Goal: Check status: Check status

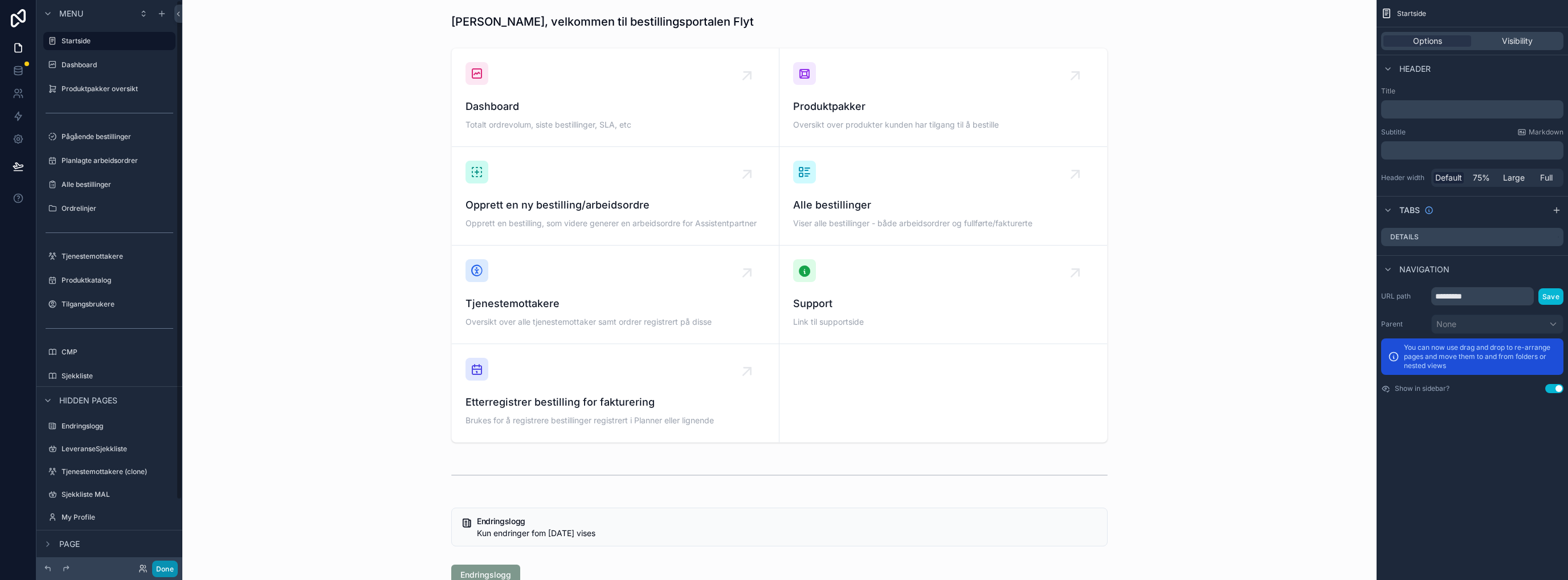
click at [165, 571] on button "Done" at bounding box center [165, 568] width 26 height 16
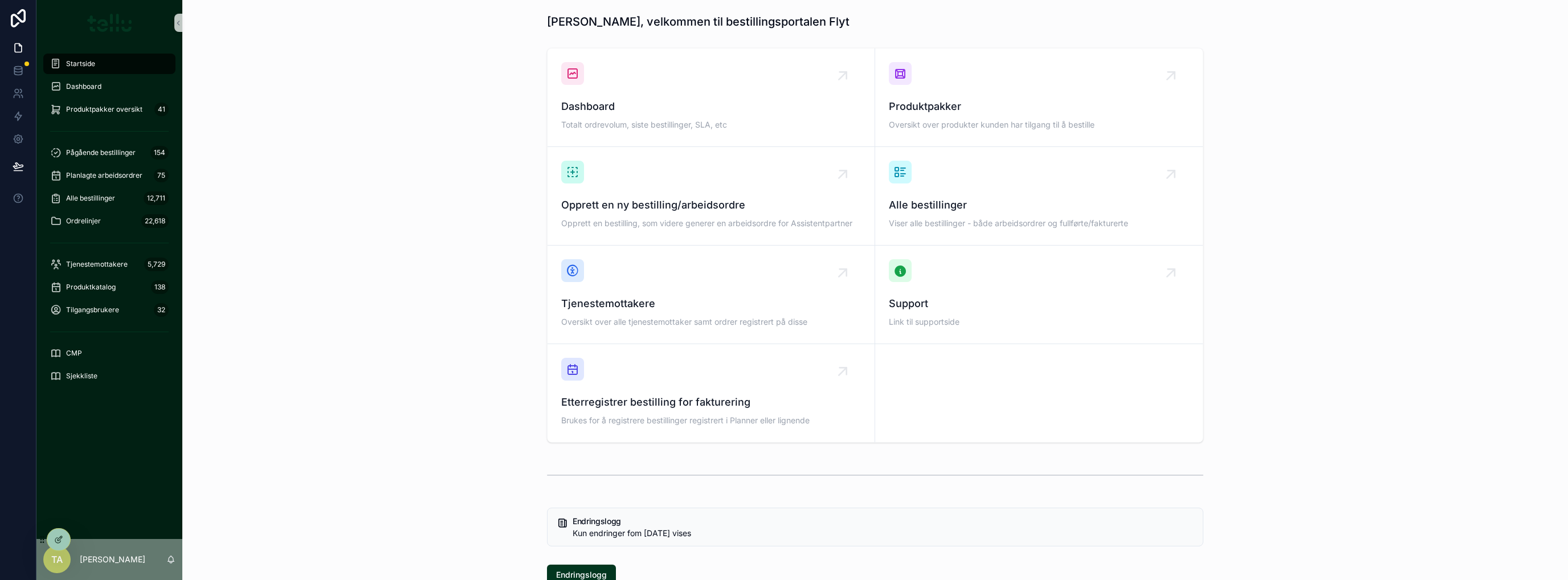
click at [922, 116] on div "Produktpakker Oversikt over produkter kunden har tilgang til å bestille" at bounding box center [1039, 115] width 300 height 34
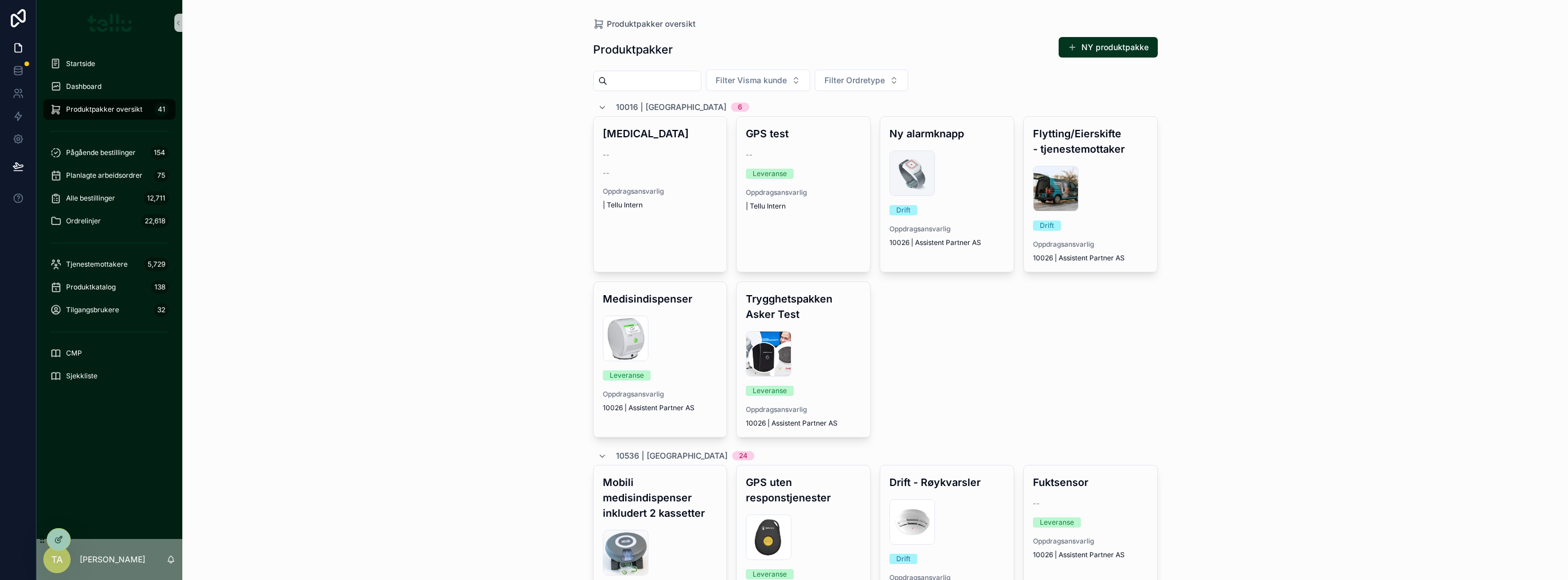
click at [650, 82] on input "scrollable content" at bounding box center [654, 80] width 93 height 16
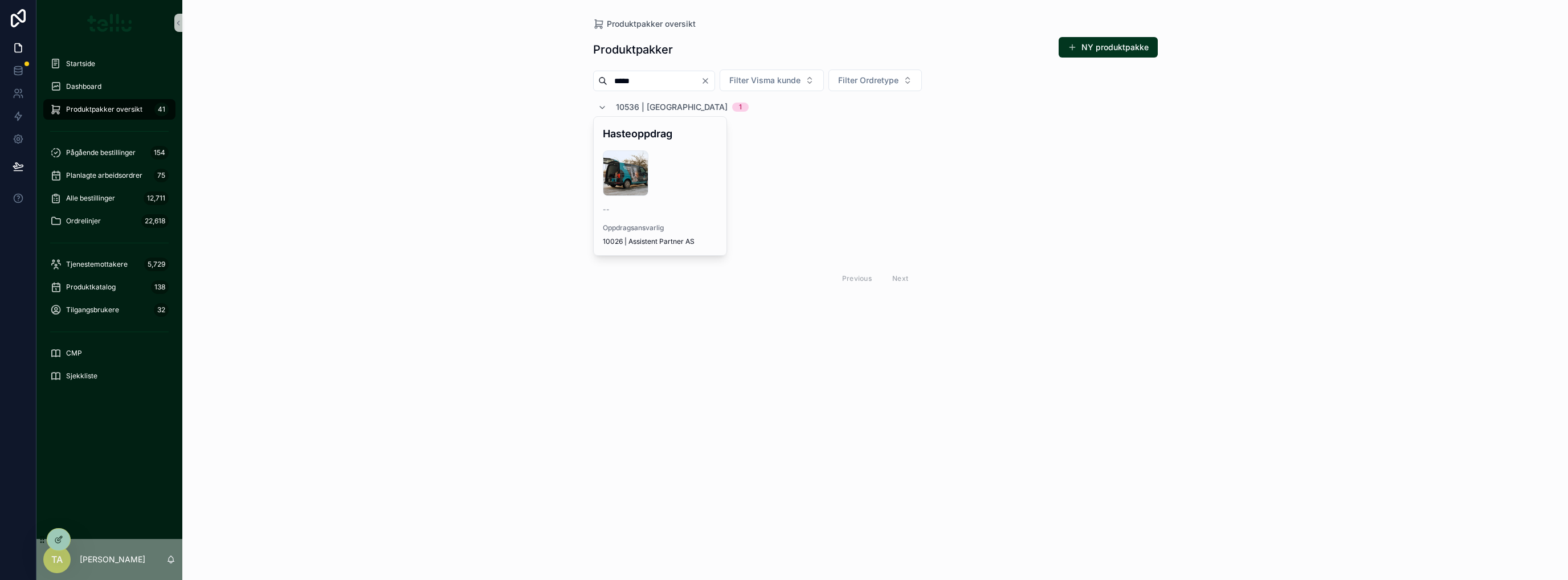
type input "*****"
click at [669, 162] on div "DSCF4271-800x500 .jpg" at bounding box center [660, 173] width 115 height 45
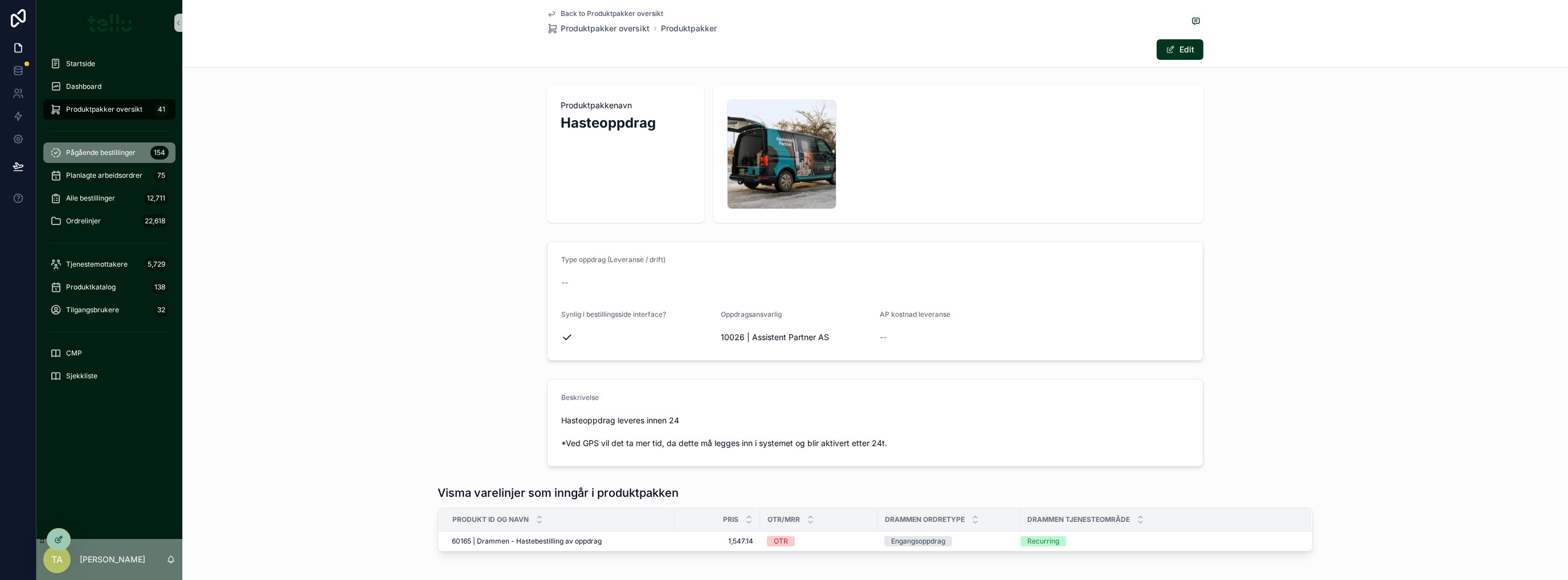
click at [109, 151] on span "Pågående bestillinger" at bounding box center [100, 152] width 69 height 9
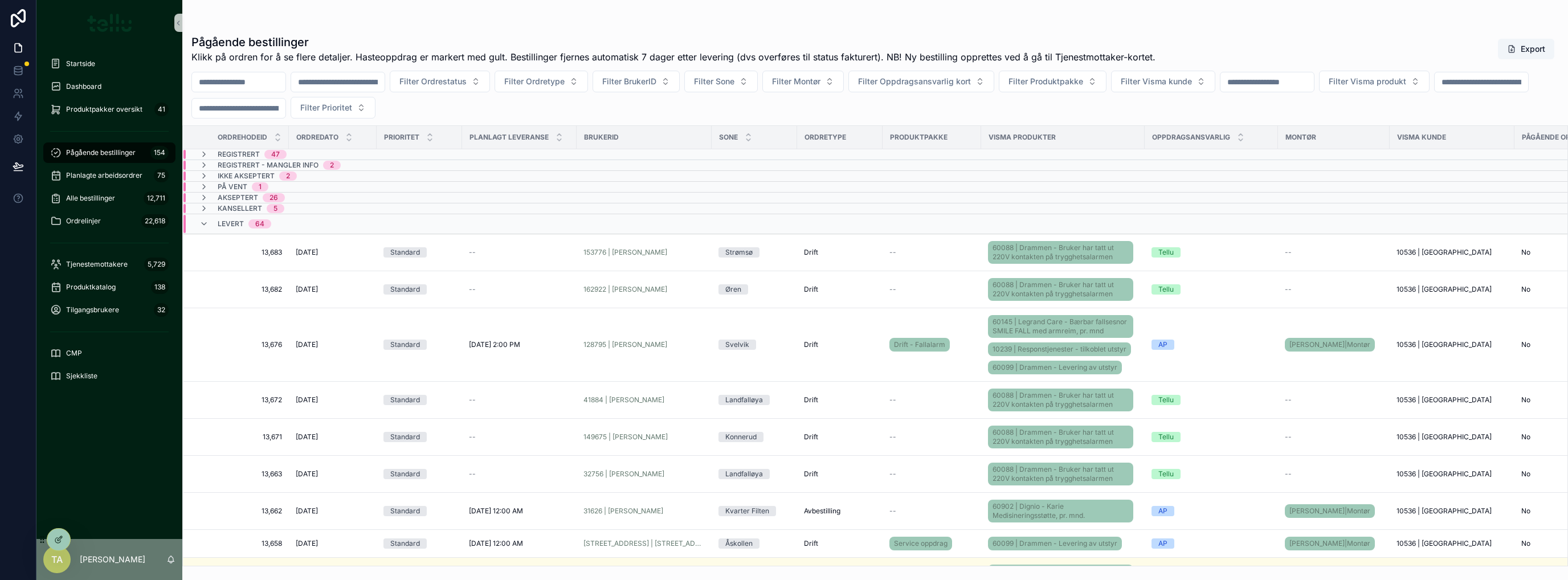
click at [352, 111] on span "Filter Prioritet" at bounding box center [326, 107] width 52 height 11
click at [474, 174] on div "Hasteoppdrag" at bounding box center [490, 171] width 137 height 18
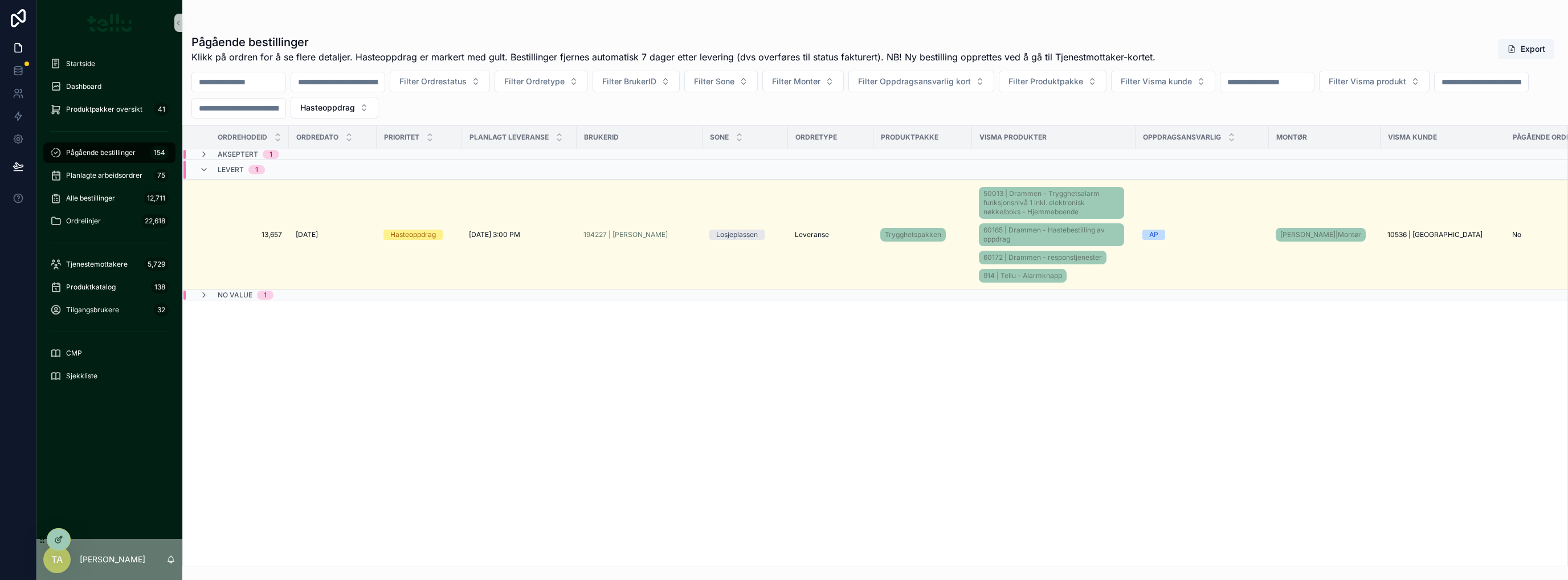
click at [238, 232] on span "13,657" at bounding box center [240, 234] width 86 height 9
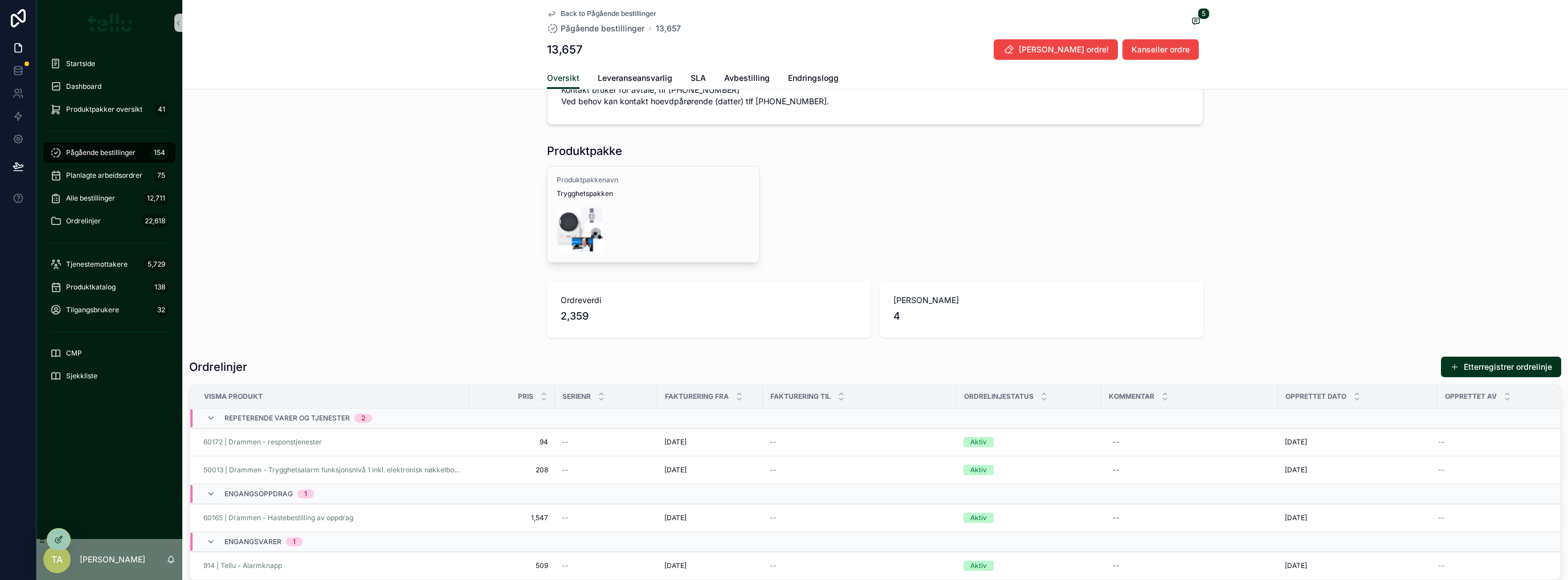
scroll to position [607, 0]
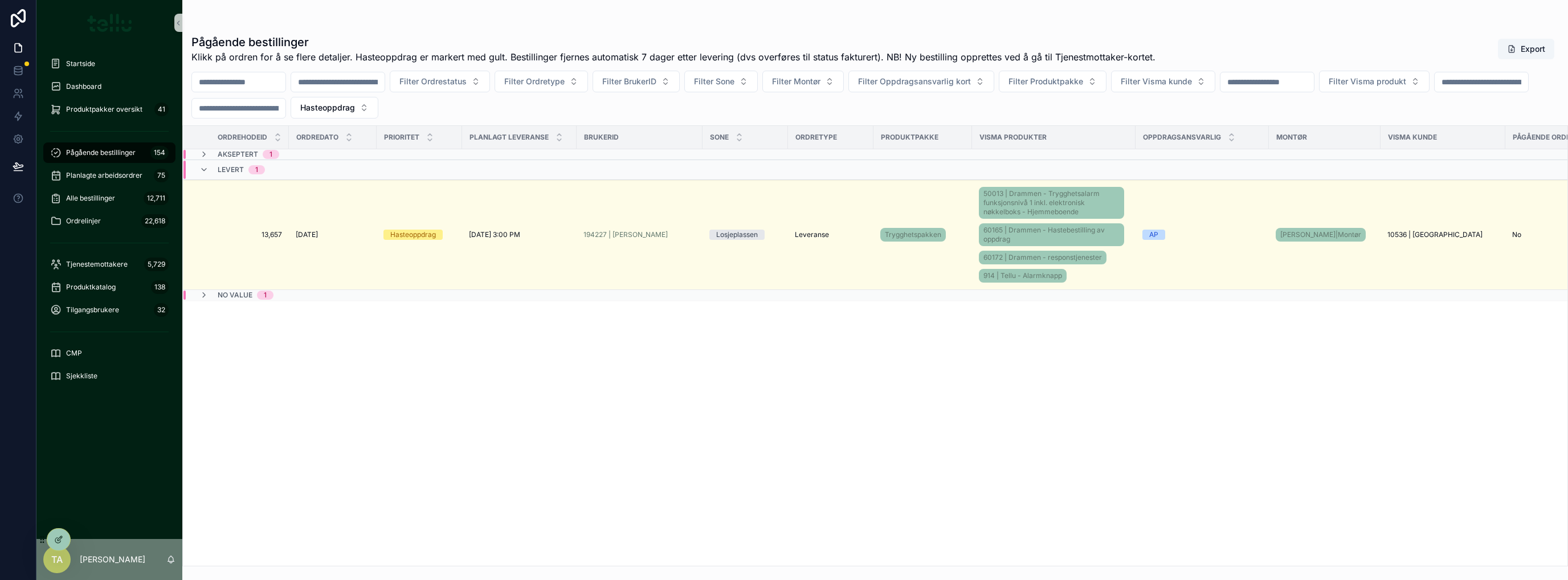
click at [204, 156] on icon "scrollable content" at bounding box center [204, 154] width 9 height 9
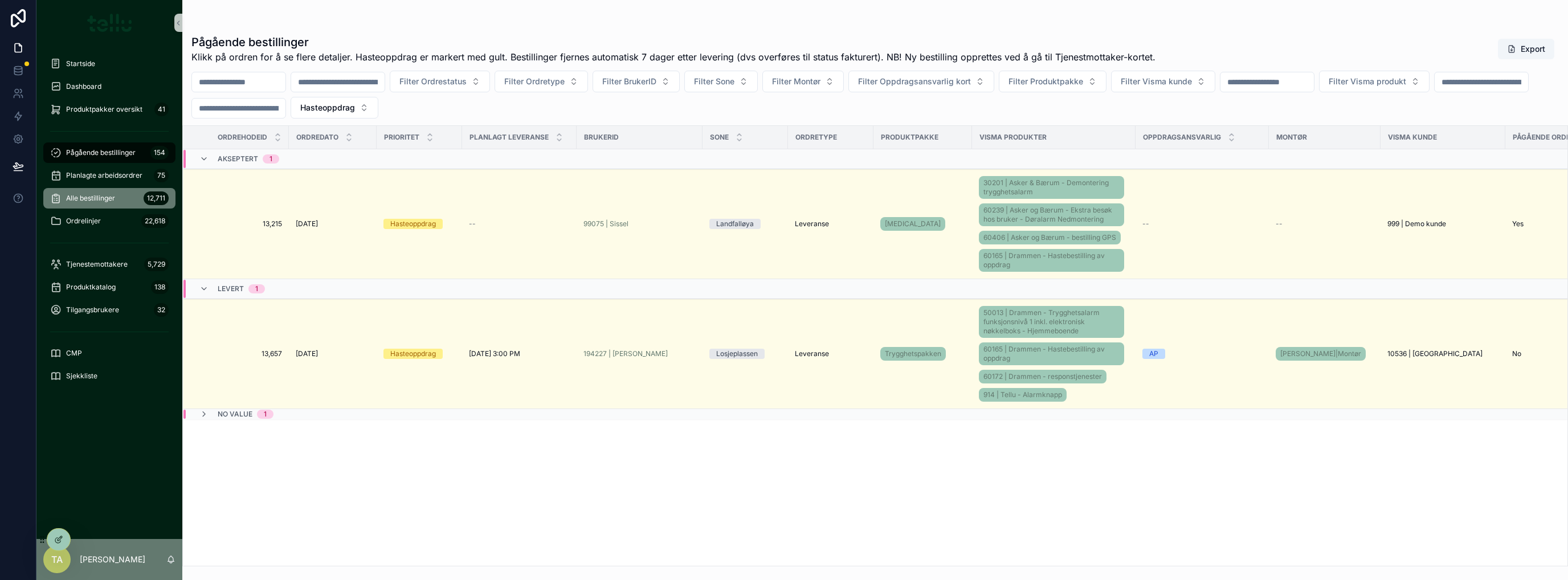
click at [81, 198] on span "Alle bestillinger" at bounding box center [90, 198] width 49 height 9
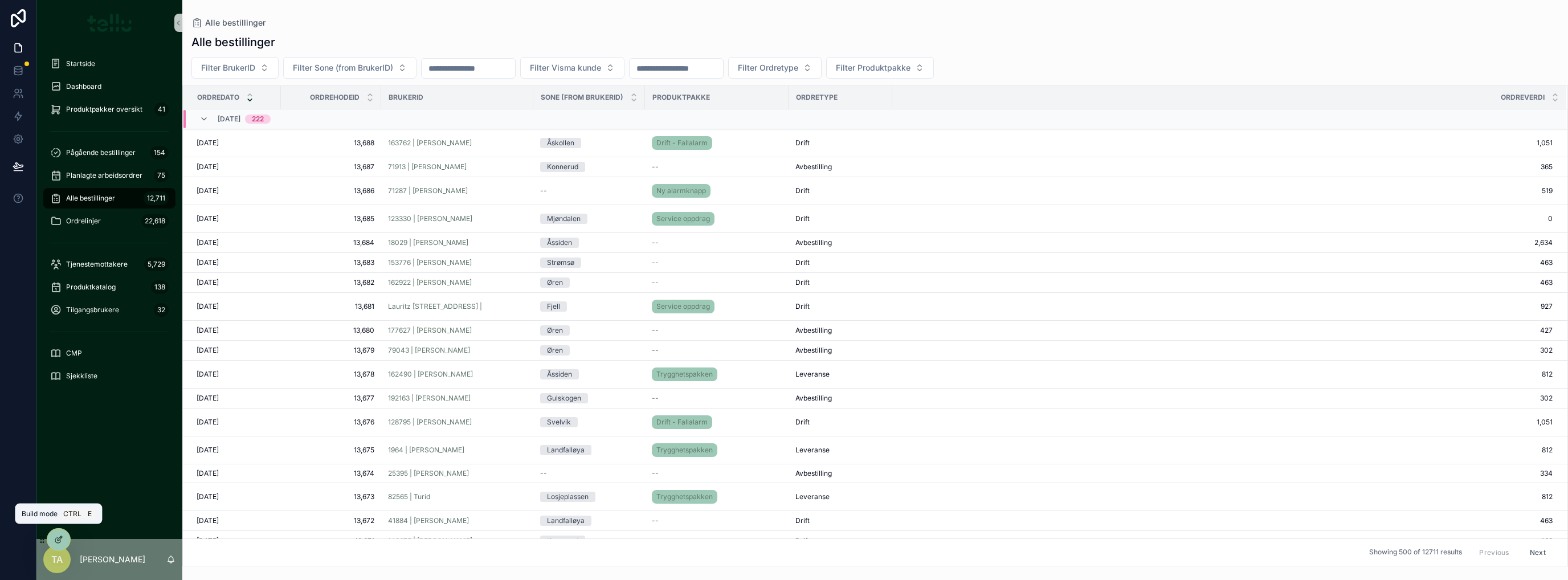
click at [55, 539] on icon at bounding box center [58, 539] width 9 height 9
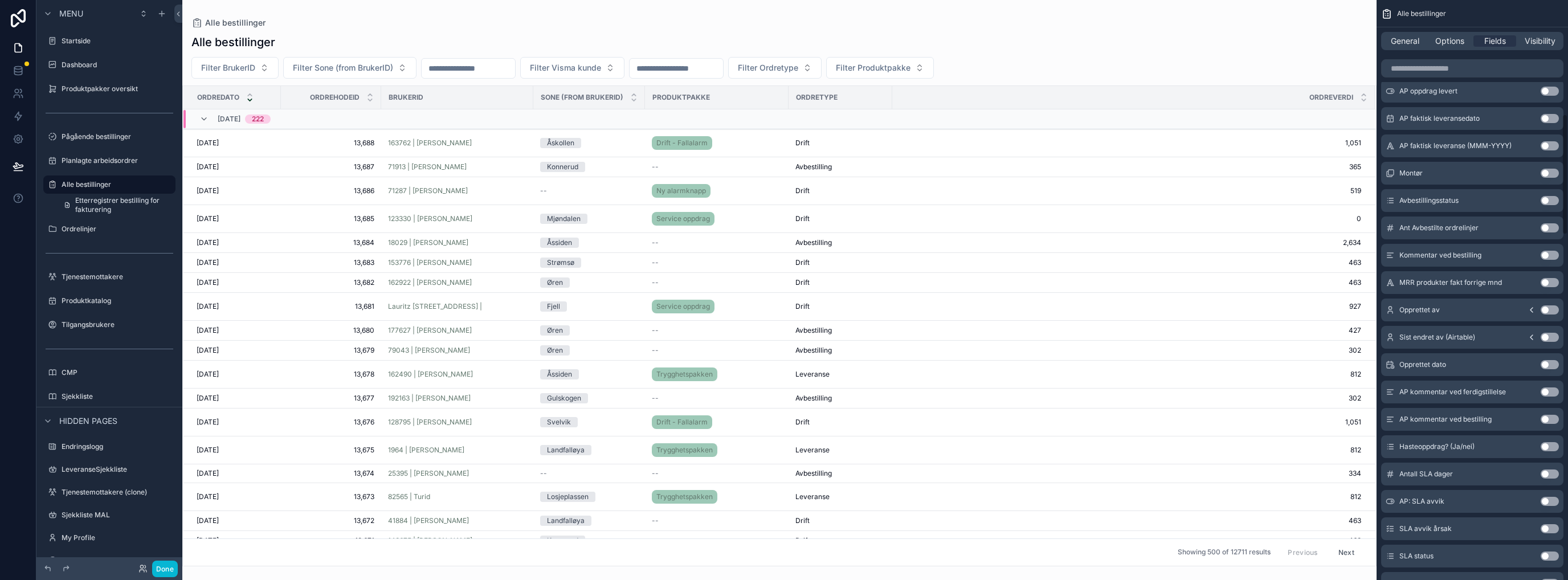
scroll to position [607, 0]
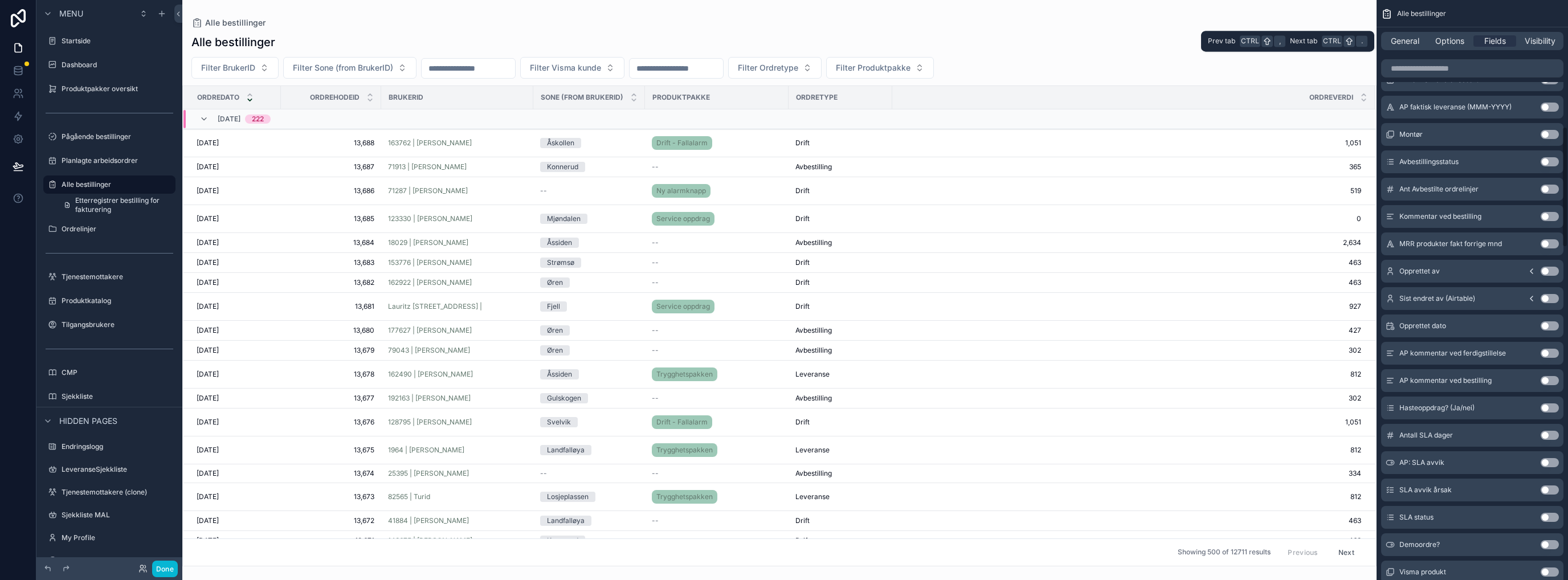
click at [1447, 46] on span "Options" at bounding box center [1450, 40] width 29 height 11
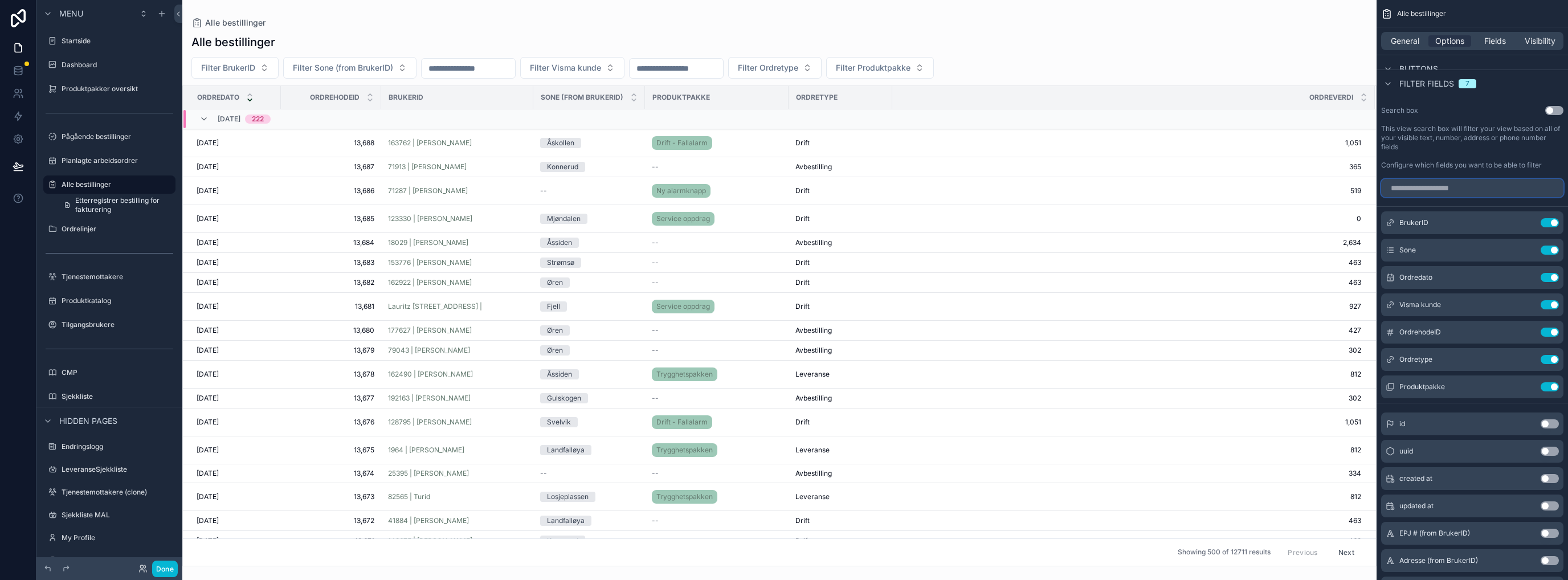
click at [1426, 186] on input "scrollable content" at bounding box center [1472, 187] width 182 height 18
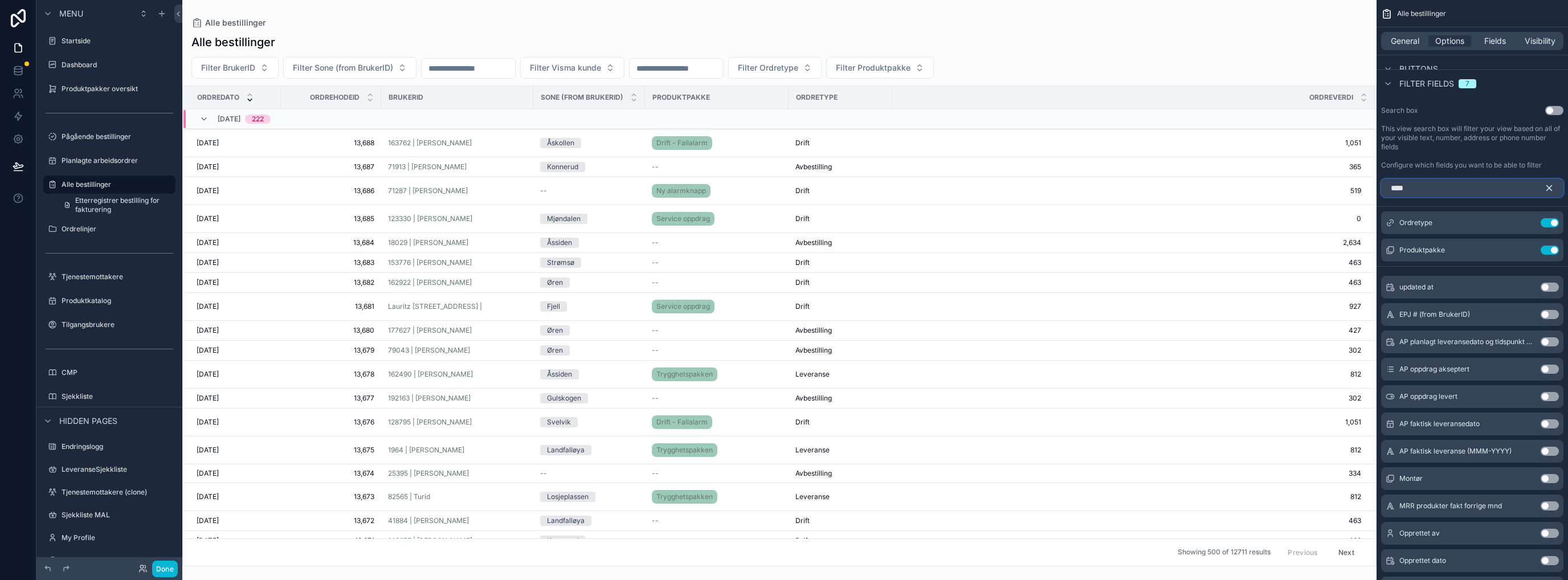
scroll to position [307, 0]
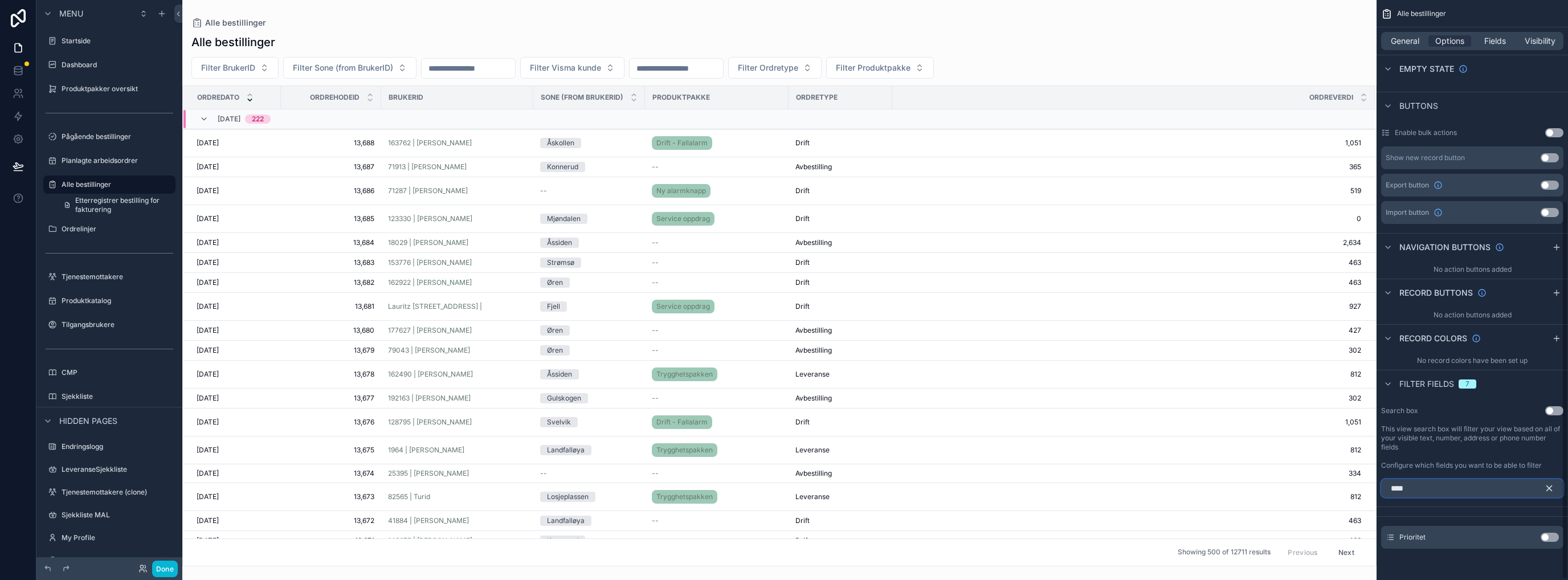
type input "****"
click at [1552, 537] on button "Use setting" at bounding box center [1549, 536] width 18 height 9
click at [1051, 64] on div "scrollable content" at bounding box center [779, 290] width 1194 height 580
click at [1000, 64] on span "Filter Prioritet" at bounding box center [974, 68] width 52 height 11
click at [1004, 125] on div "Hasteoppdrag" at bounding box center [1039, 132] width 137 height 18
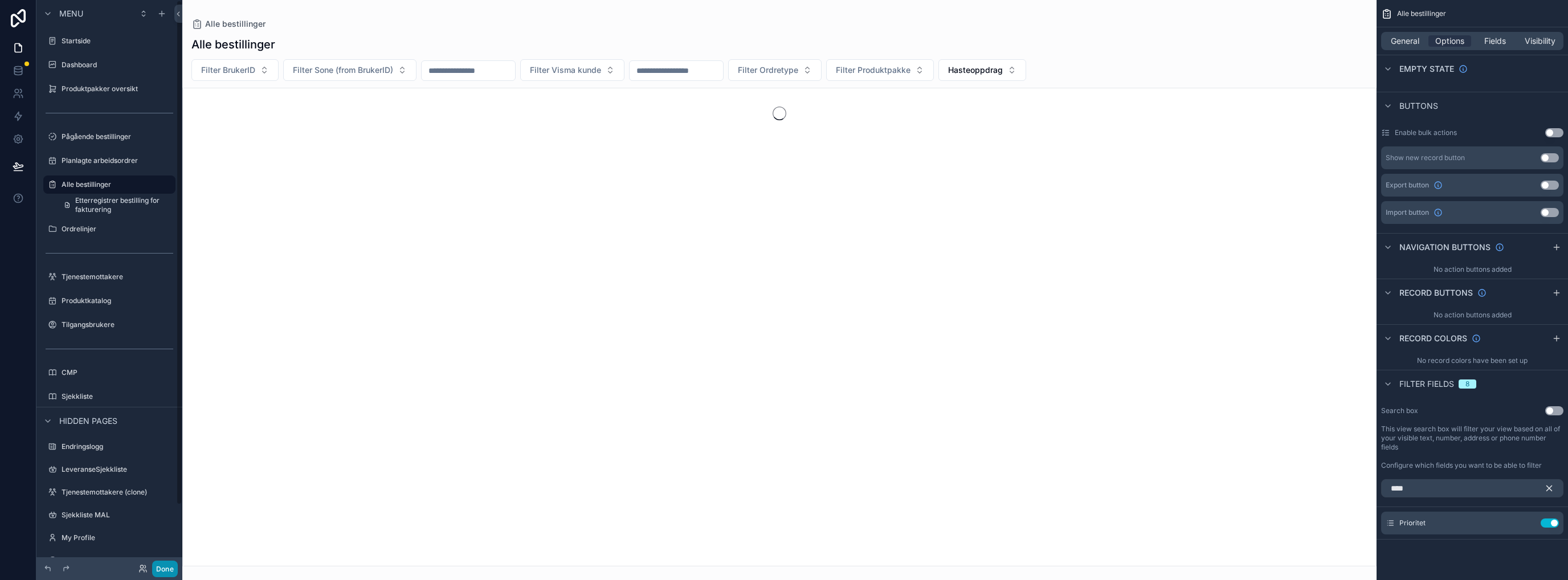
click at [165, 565] on button "Done" at bounding box center [165, 568] width 26 height 16
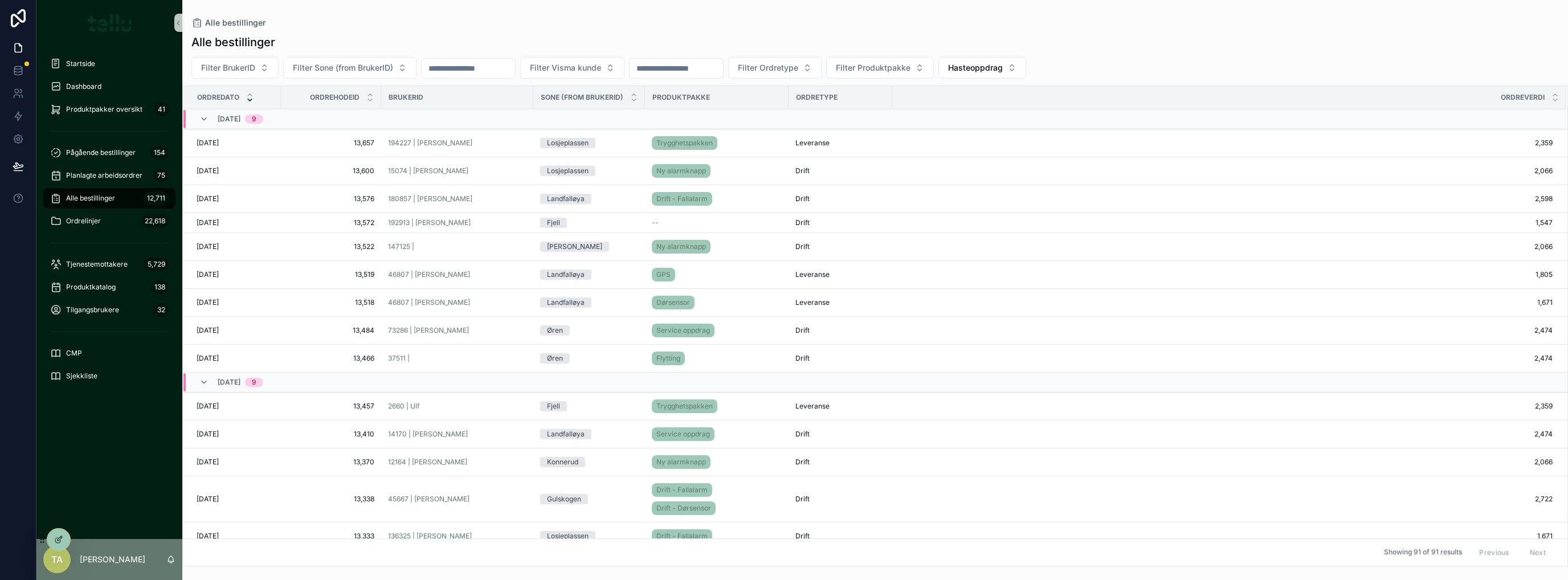
click at [799, 64] on span "Filter Ordretype" at bounding box center [768, 68] width 61 height 11
click at [802, 163] on div "Drift" at bounding box center [834, 168] width 137 height 18
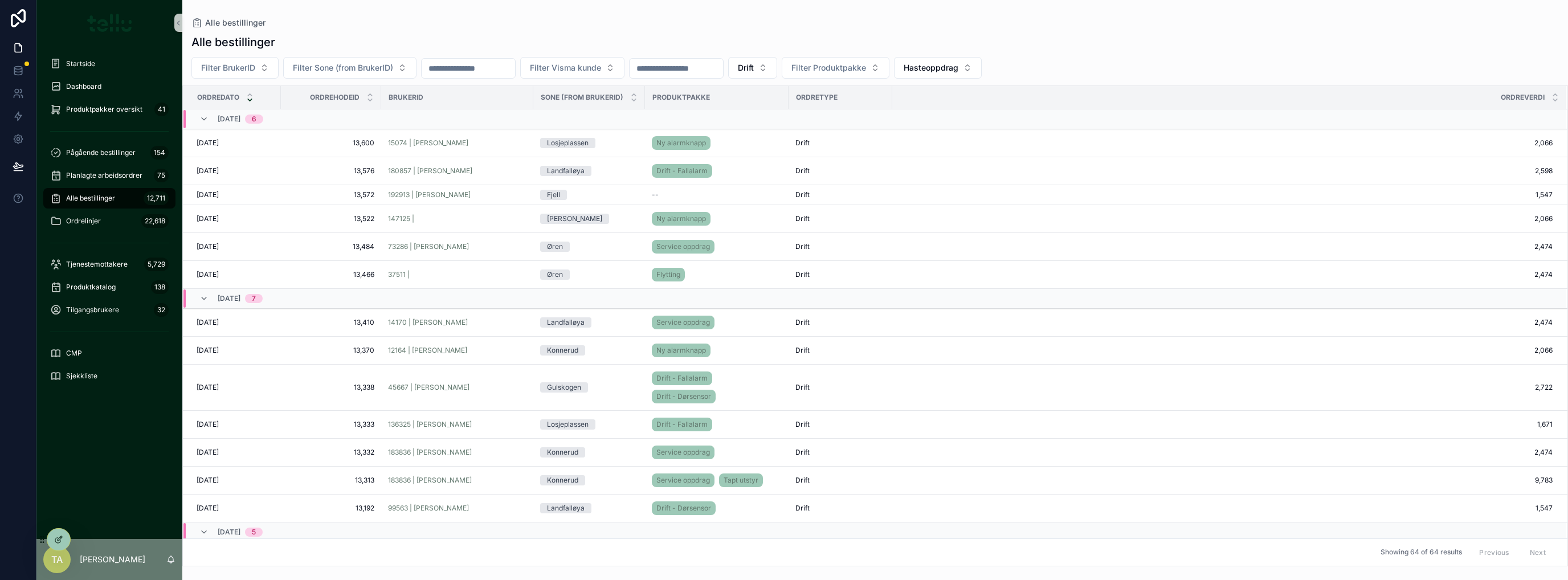
click at [235, 143] on div "[DATE] [DATE]" at bounding box center [235, 143] width 78 height 9
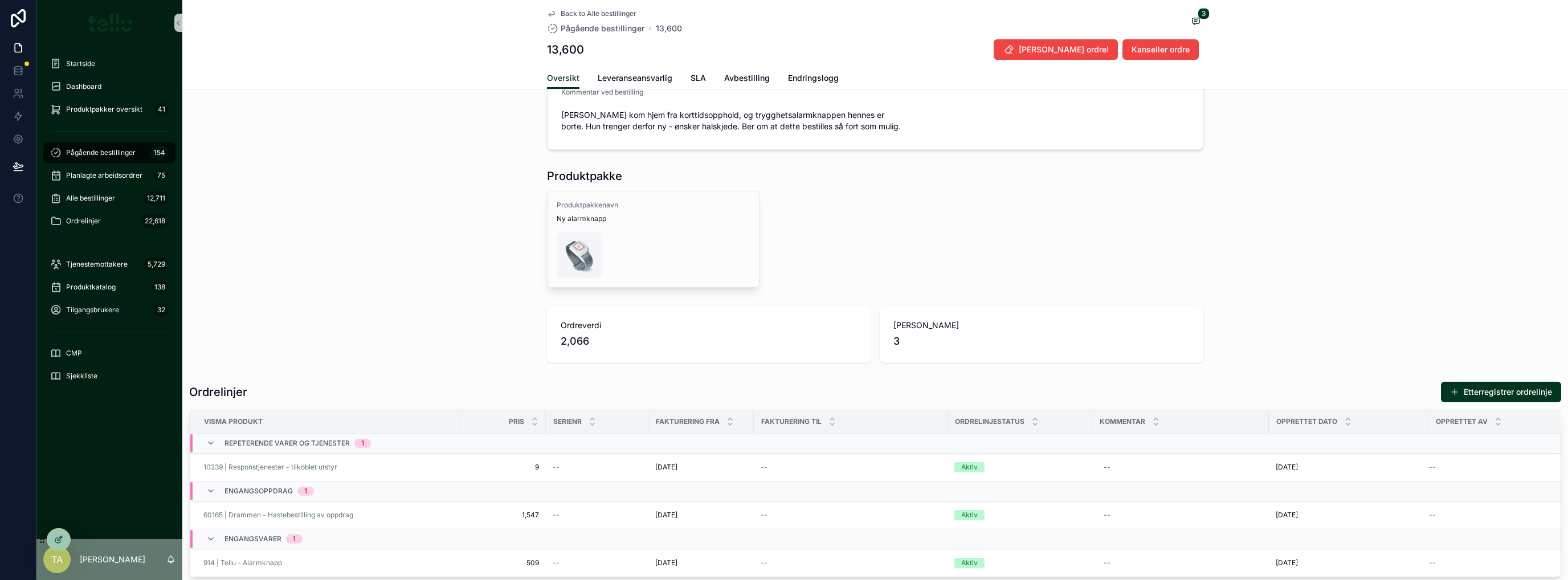
scroll to position [531, 0]
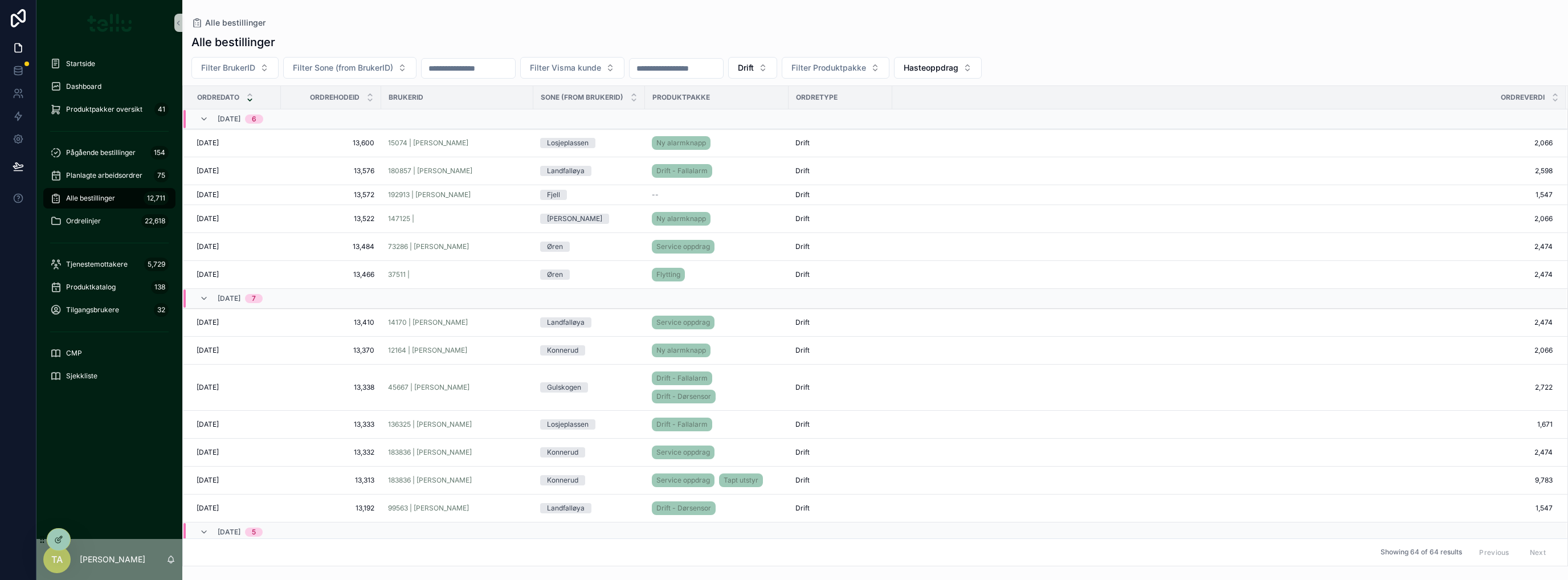
click at [209, 195] on span "[DATE]" at bounding box center [208, 194] width 22 height 9
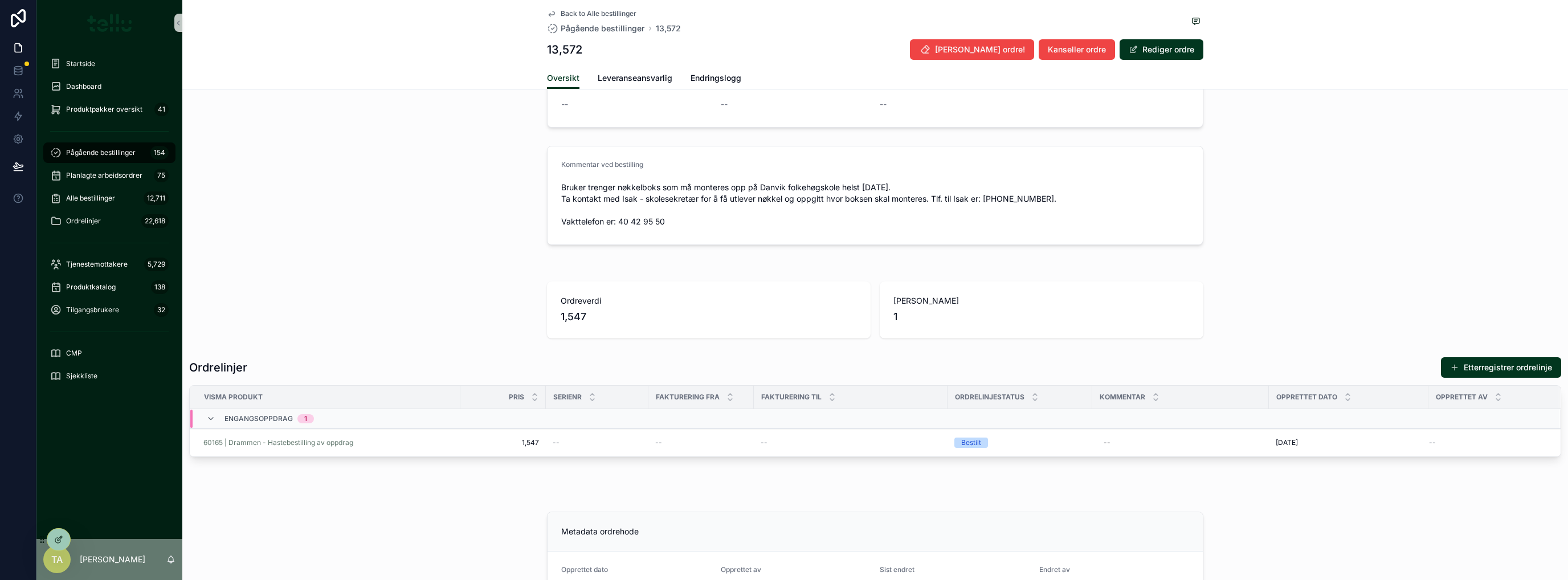
scroll to position [379, 0]
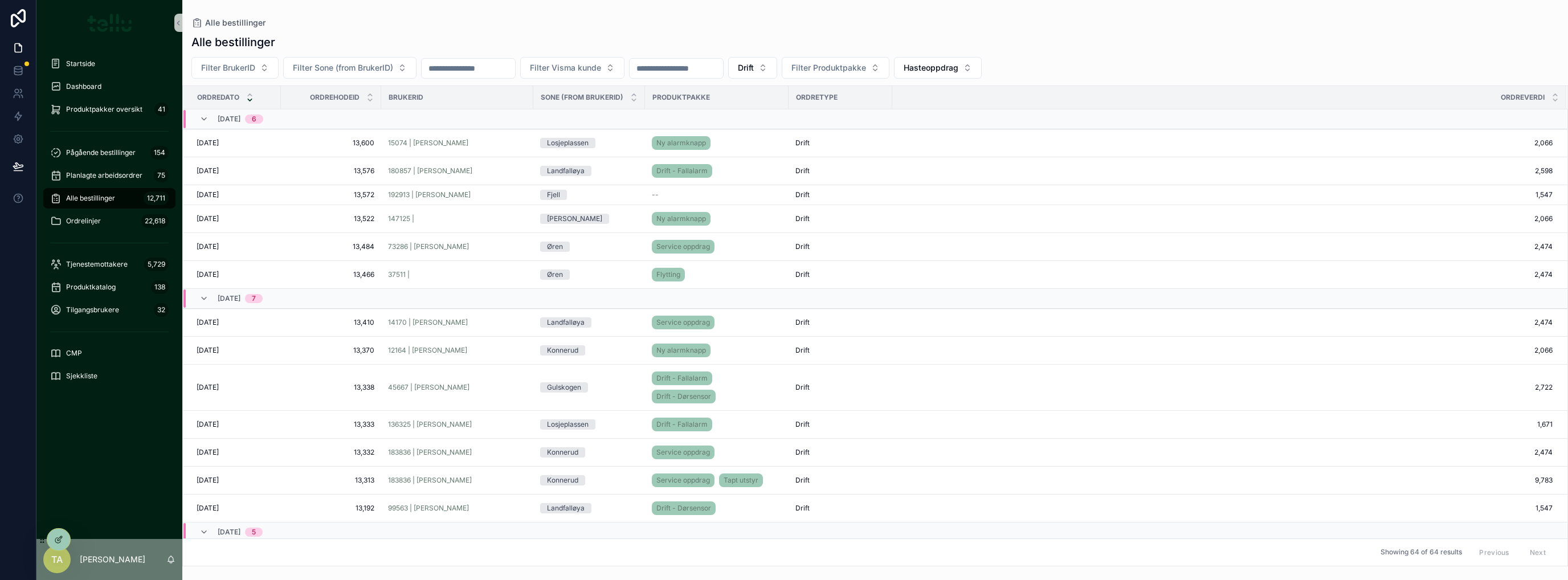
click at [219, 384] on span "[DATE]" at bounding box center [208, 387] width 22 height 9
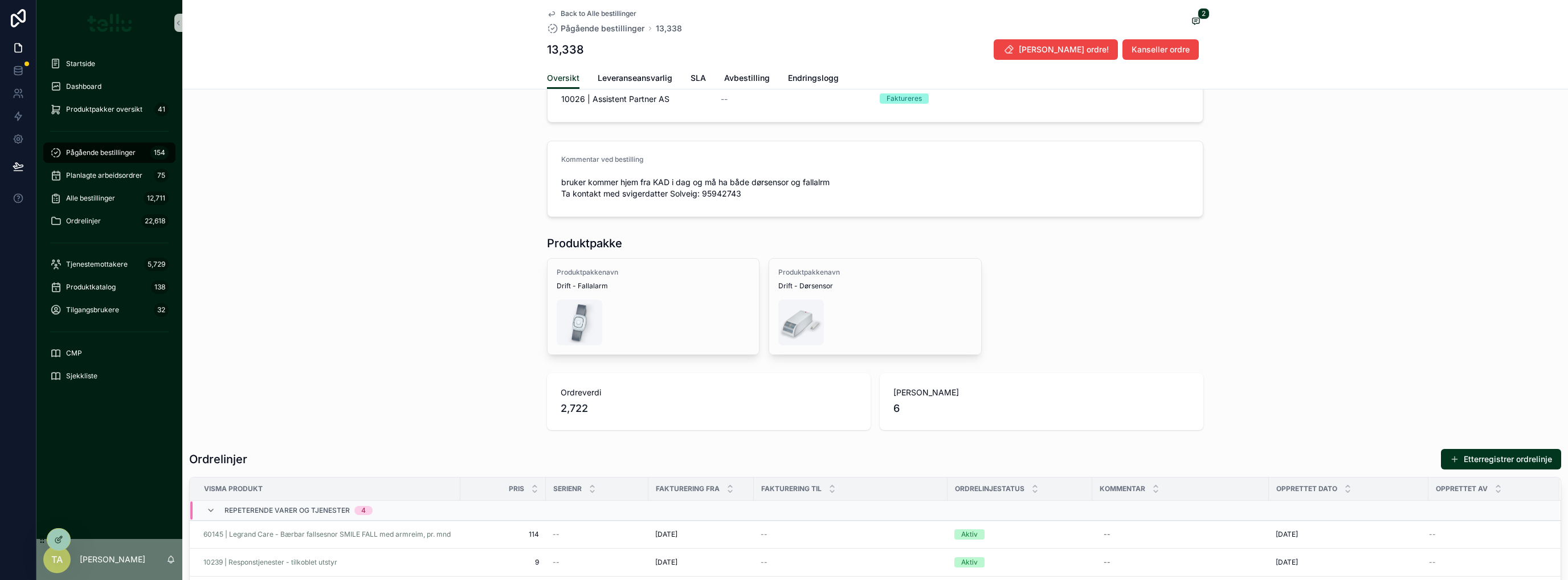
scroll to position [379, 0]
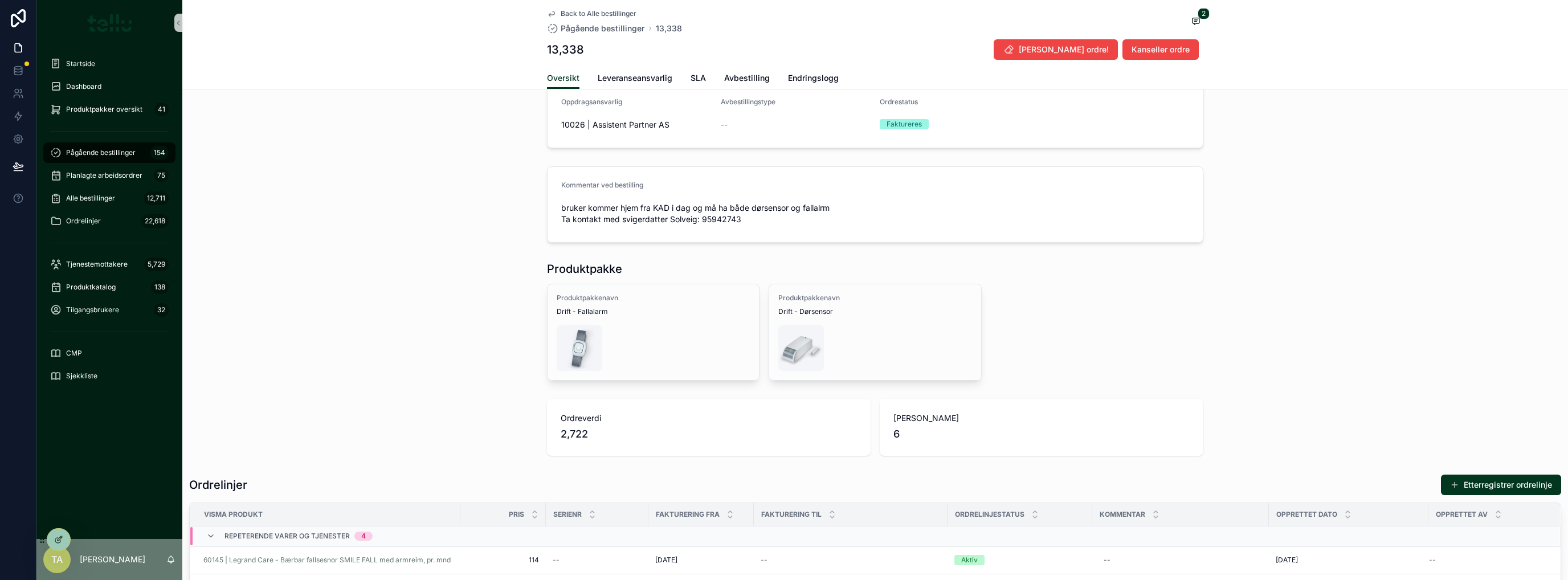
click at [656, 325] on div "scrollable content" at bounding box center [653, 347] width 193 height 45
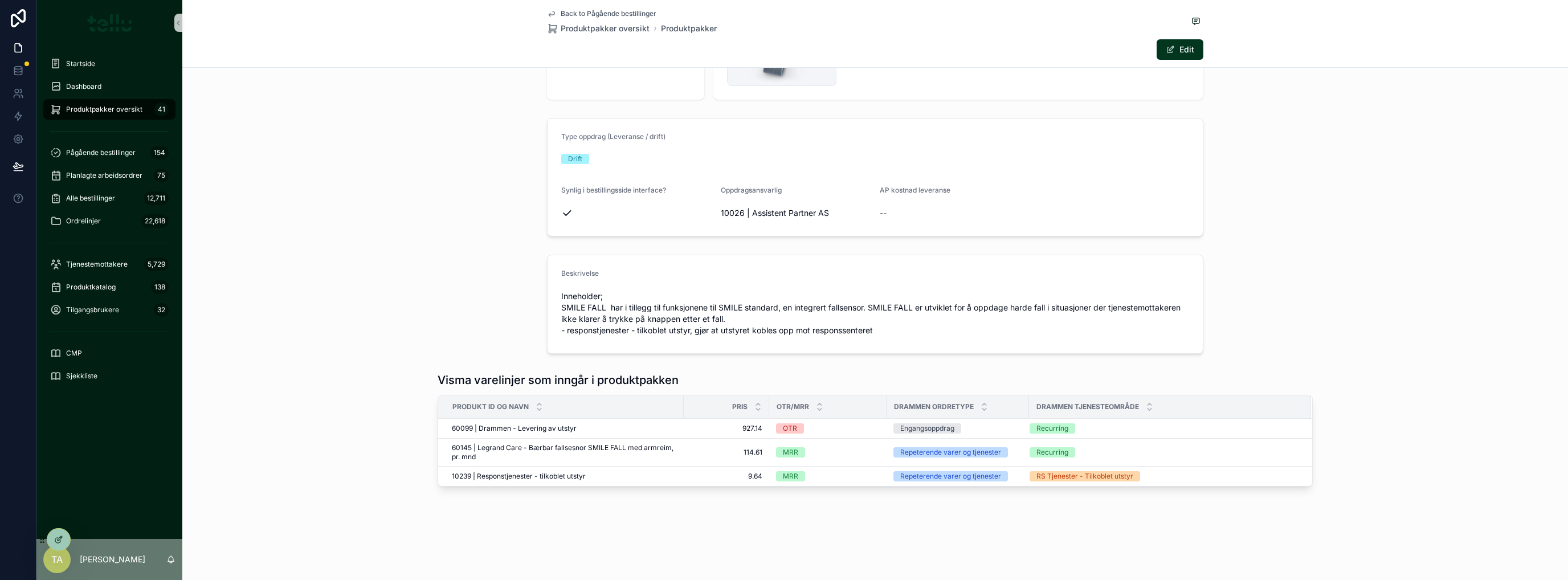
scroll to position [124, 0]
click at [16, 118] on icon at bounding box center [18, 115] width 11 height 11
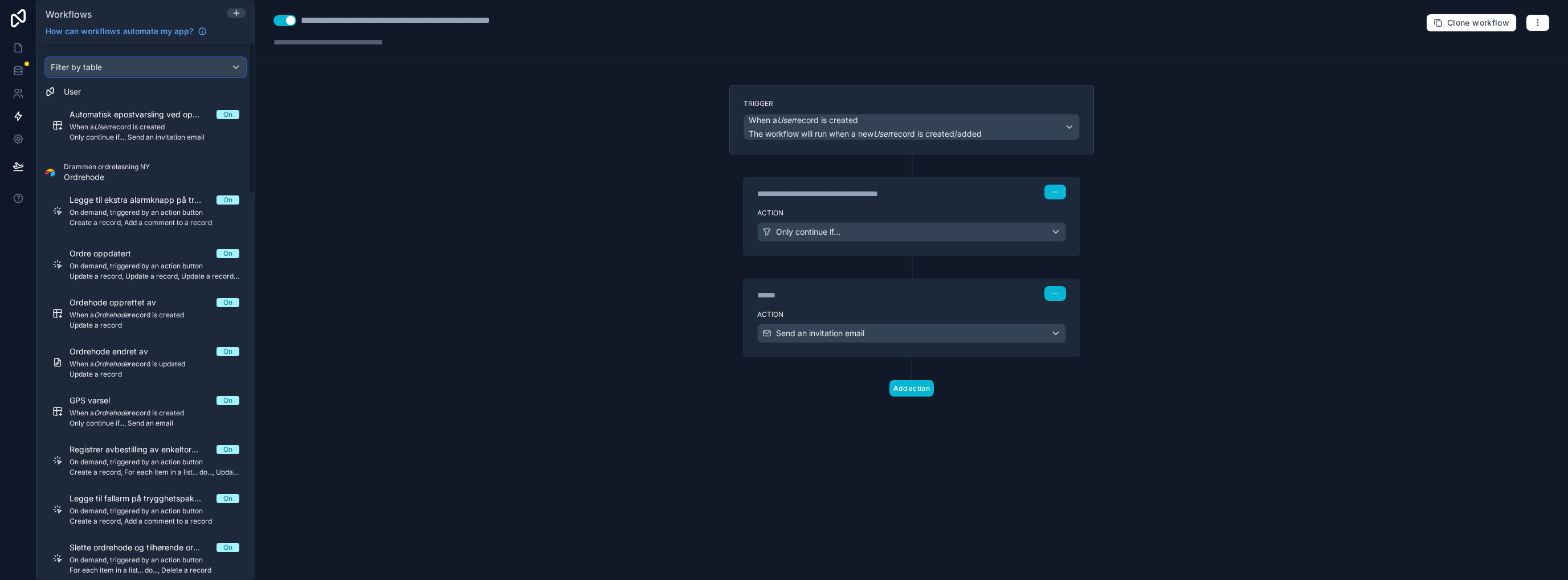
click at [138, 64] on div "Filter by table" at bounding box center [146, 67] width 199 height 18
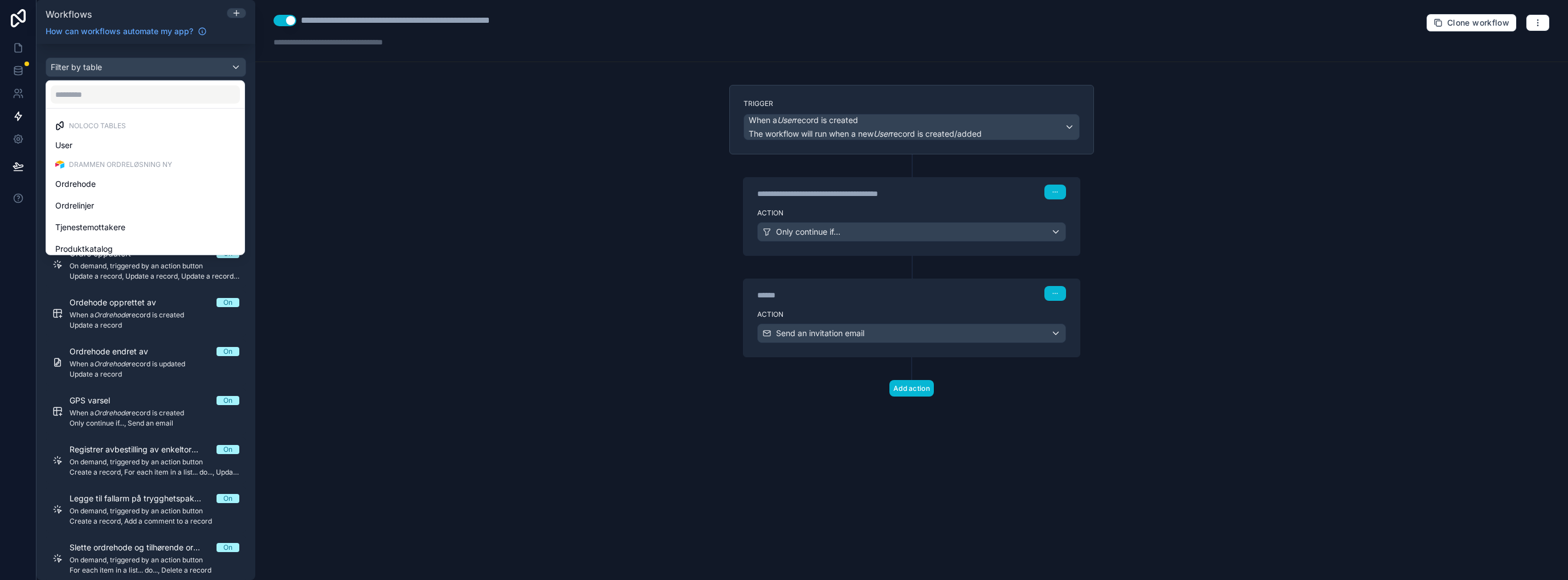
click at [89, 192] on div "Ordrehode" at bounding box center [146, 184] width 193 height 21
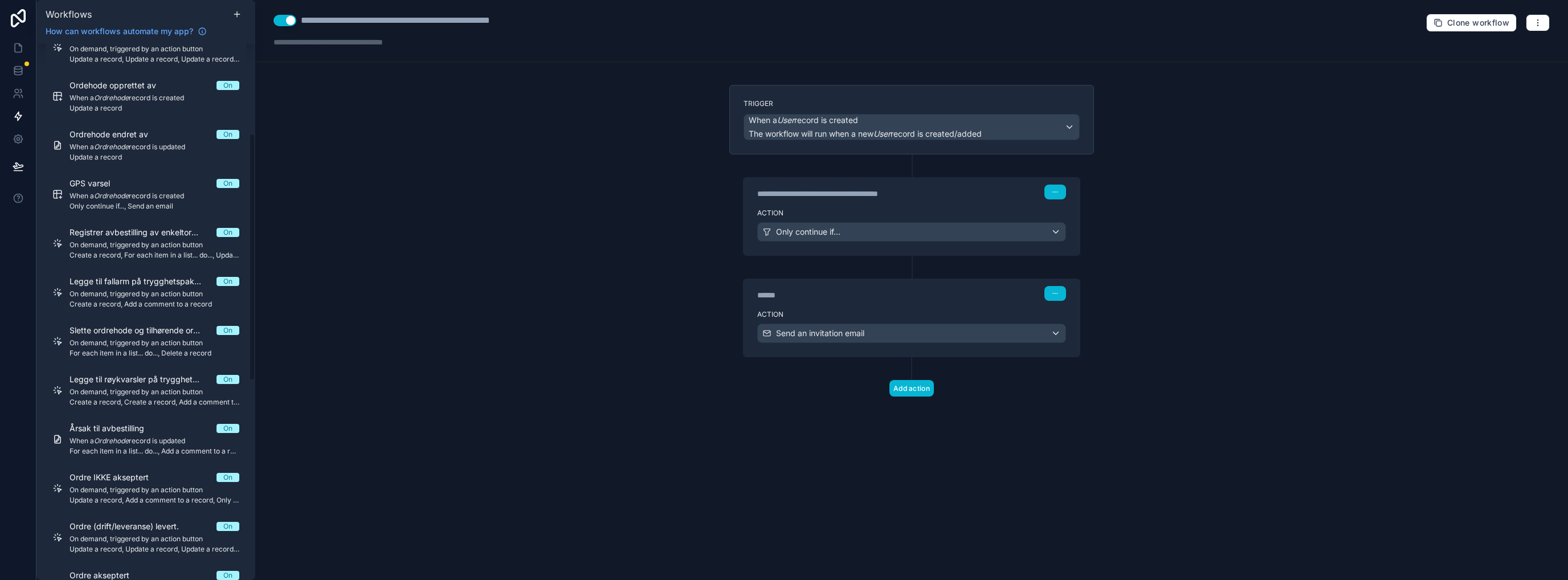
scroll to position [93, 0]
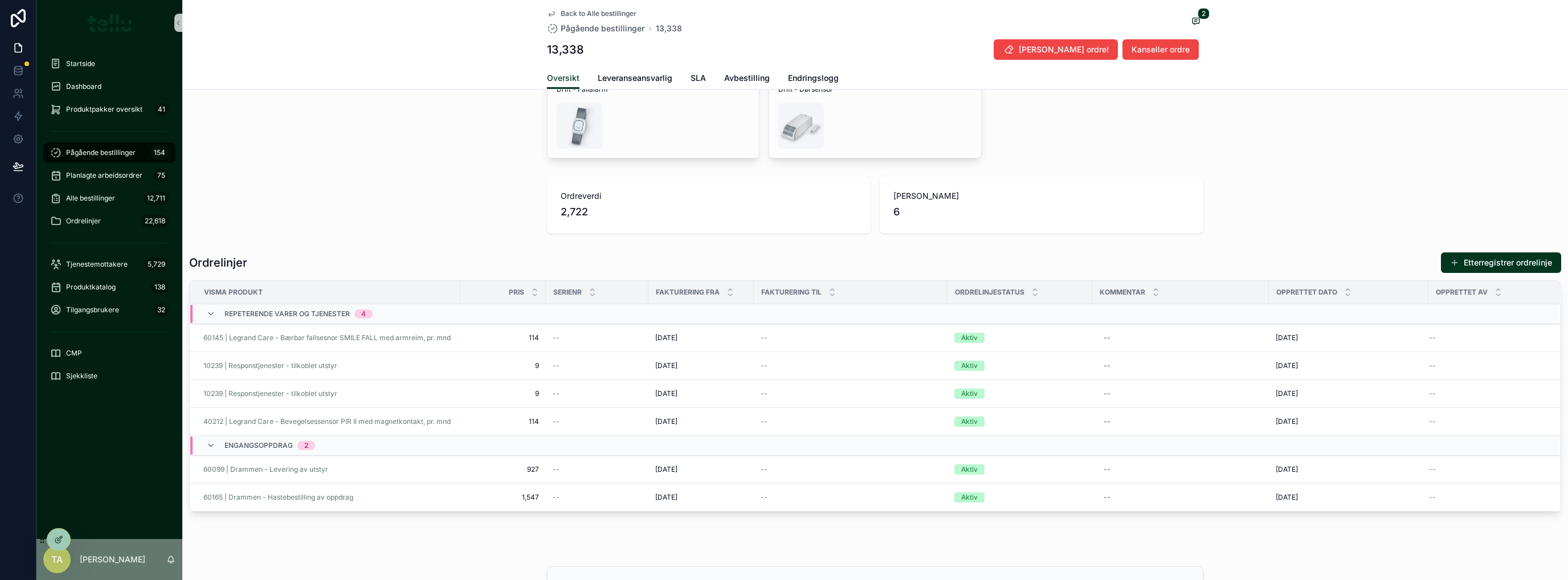
scroll to position [607, 0]
